Goal: Task Accomplishment & Management: Manage account settings

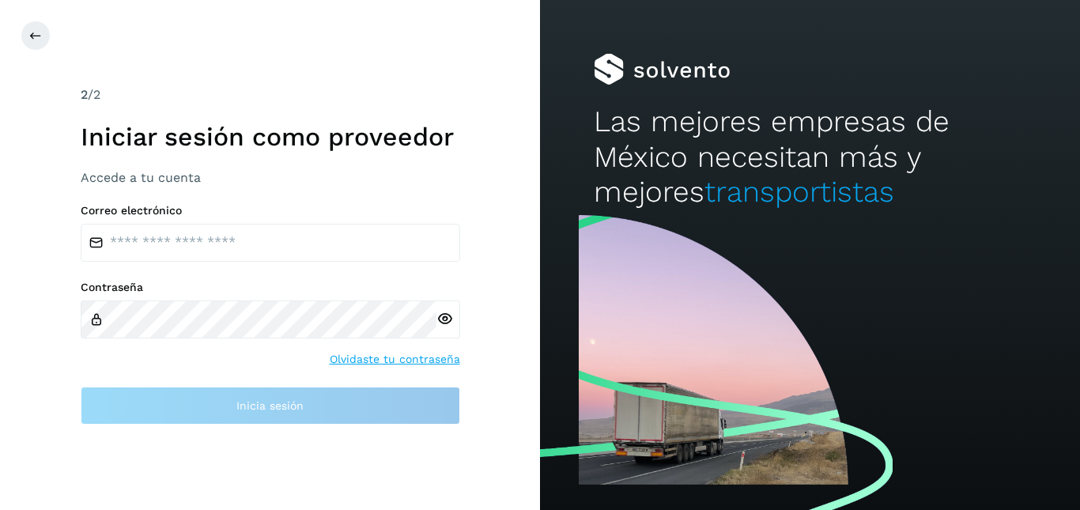
click at [318, 266] on div "Correo electrónico Contraseña Olvidaste tu contraseña Inicia sesión" at bounding box center [271, 314] width 380 height 221
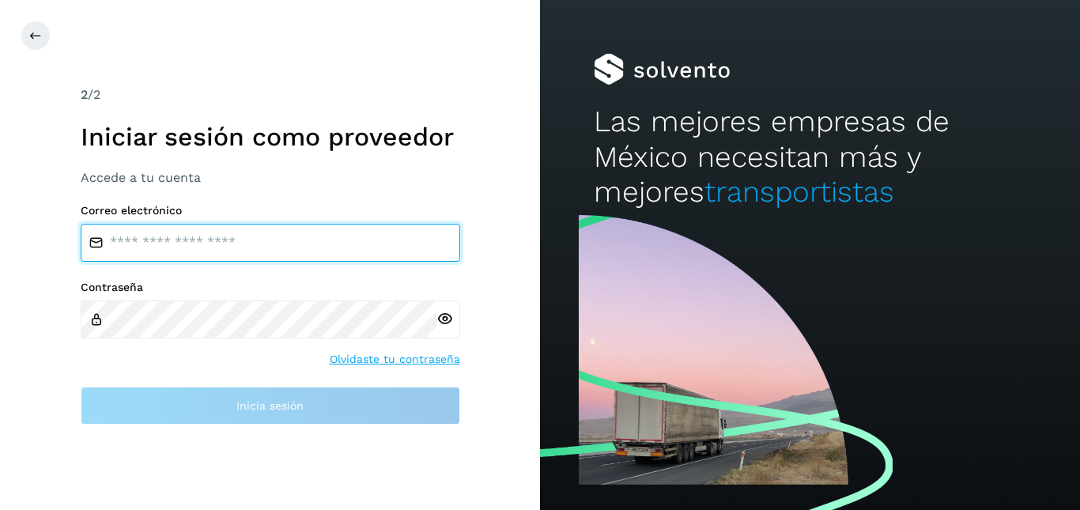
click at [326, 252] on input "email" at bounding box center [271, 243] width 380 height 38
type input "**********"
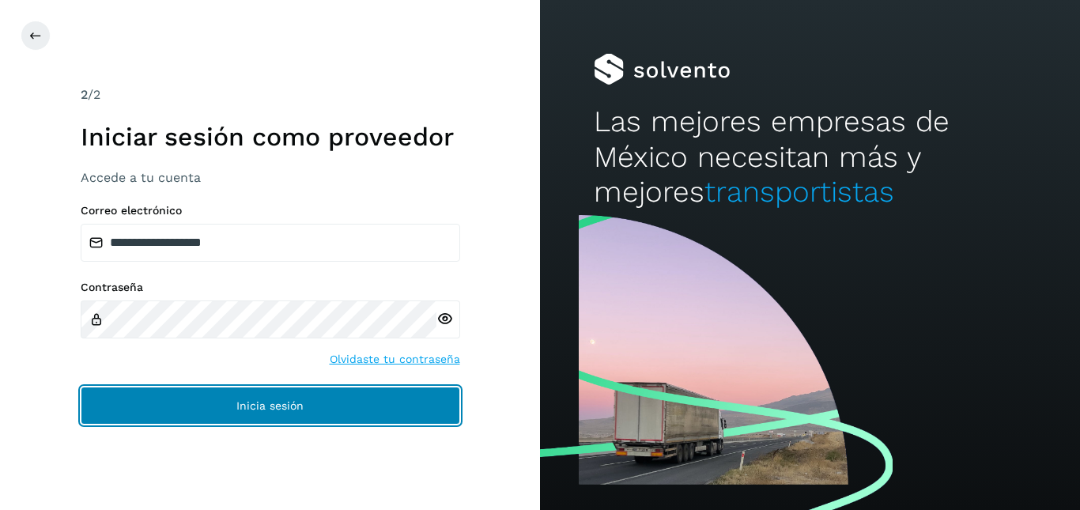
click at [407, 413] on button "Inicia sesión" at bounding box center [271, 406] width 380 height 38
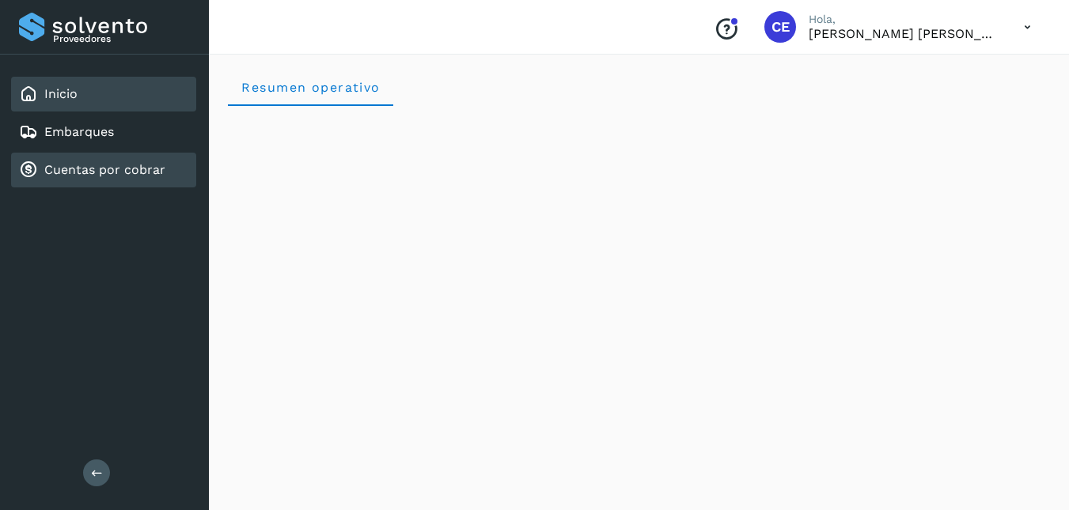
click at [121, 165] on link "Cuentas por cobrar" at bounding box center [104, 169] width 121 height 15
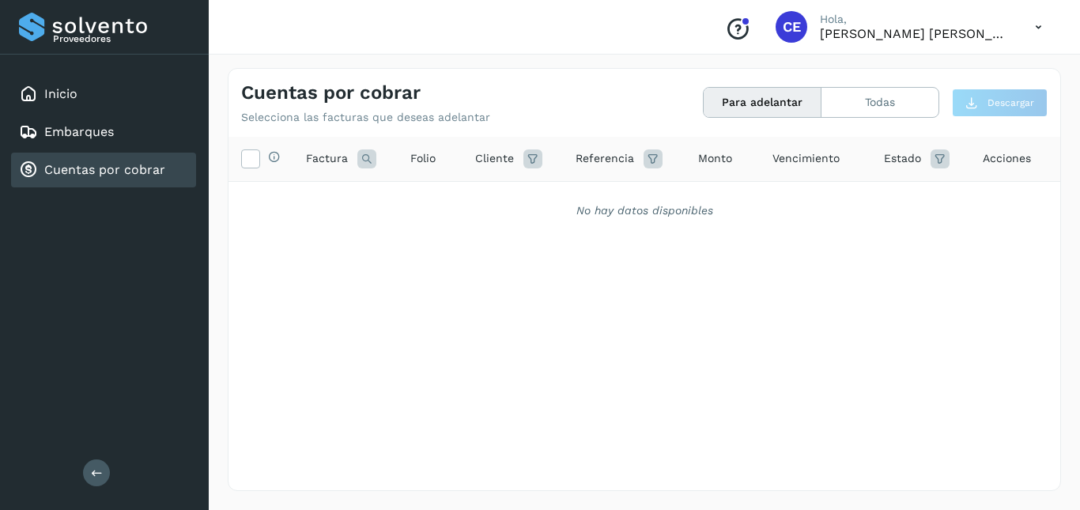
click at [750, 105] on button "Para adelantar" at bounding box center [763, 102] width 118 height 29
click at [876, 102] on button "Todas" at bounding box center [880, 102] width 117 height 29
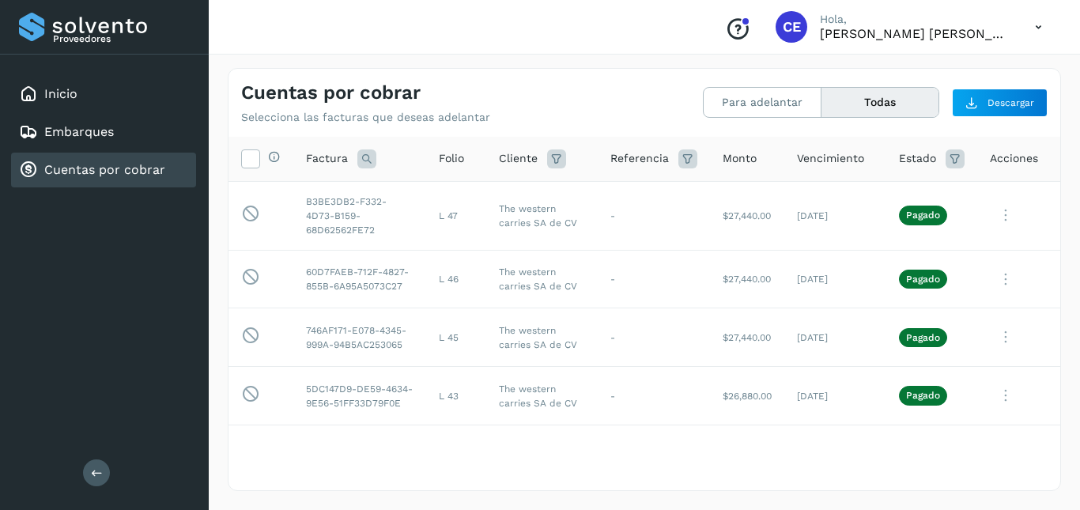
click at [1028, 36] on icon at bounding box center [1039, 27] width 32 height 32
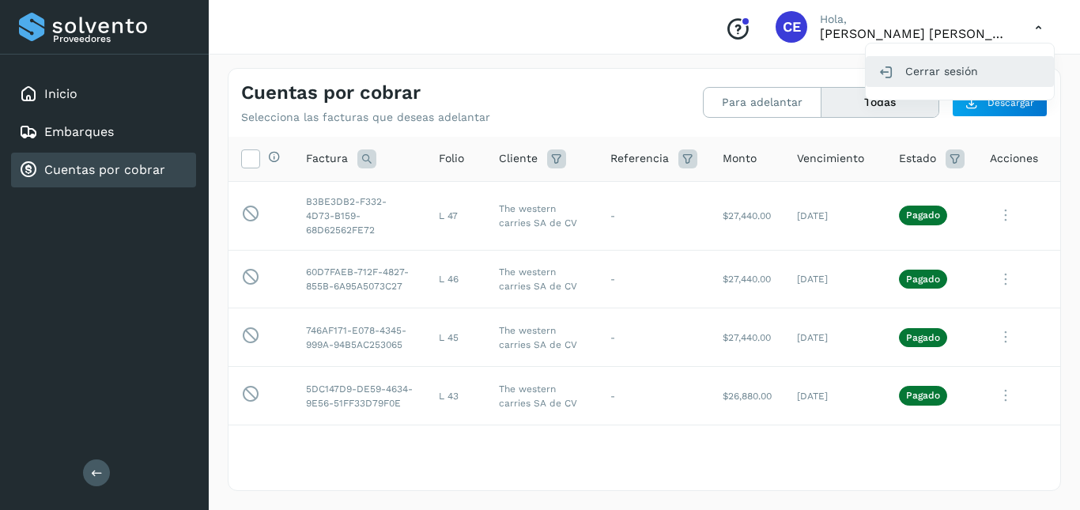
click at [947, 62] on div "Cerrar sesión" at bounding box center [960, 71] width 188 height 30
